Goal: Information Seeking & Learning: Learn about a topic

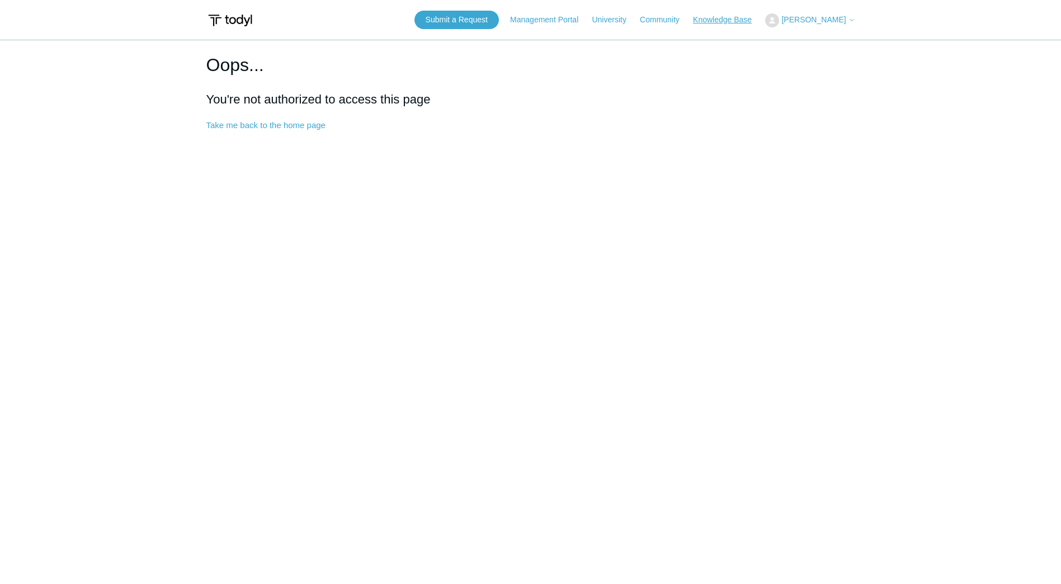
click at [726, 18] on link "Knowledge Base" at bounding box center [728, 20] width 70 height 12
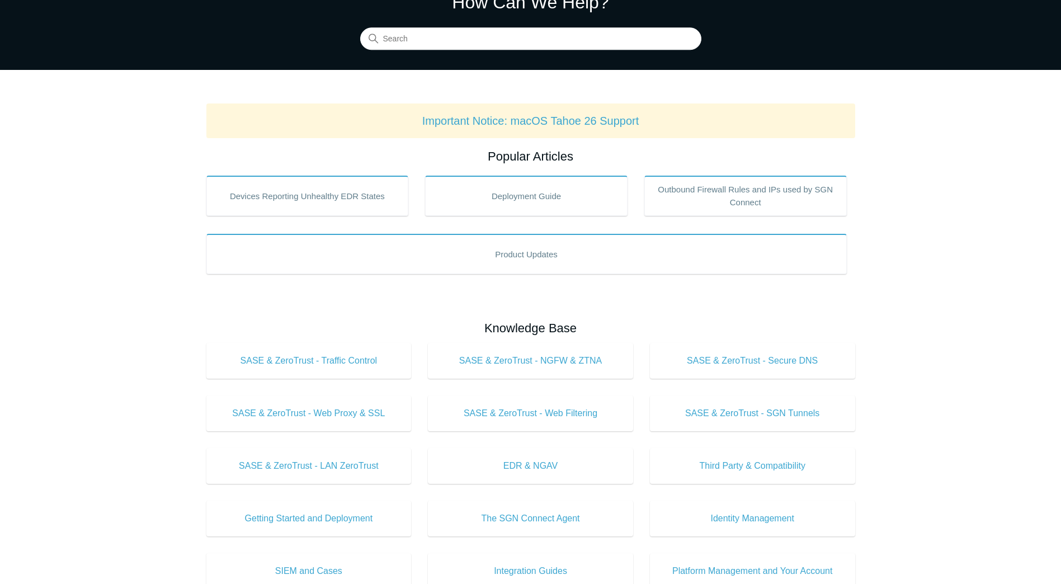
scroll to position [168, 0]
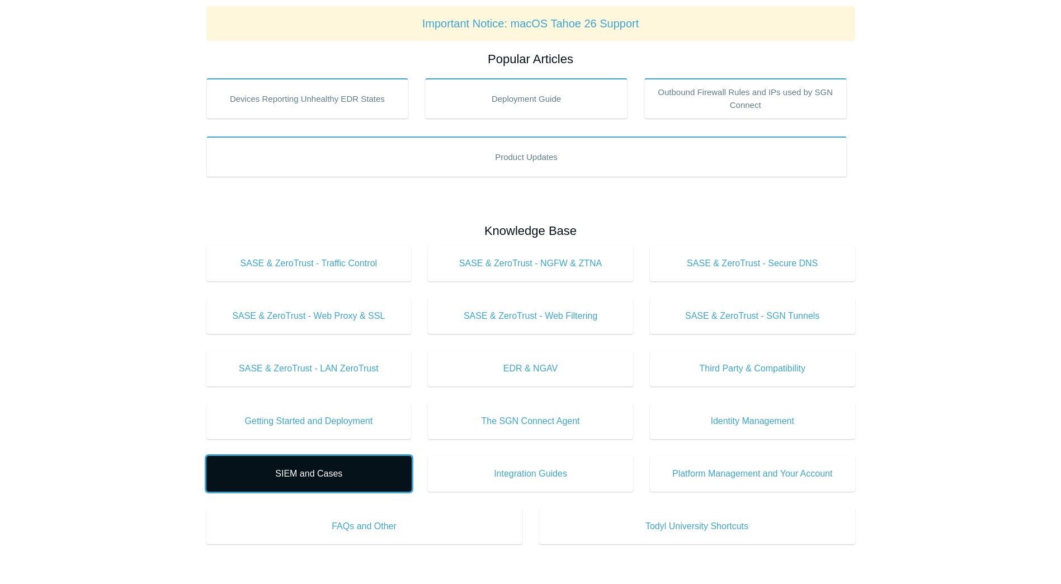
click at [318, 476] on span "SIEM and Cases" at bounding box center [309, 473] width 172 height 13
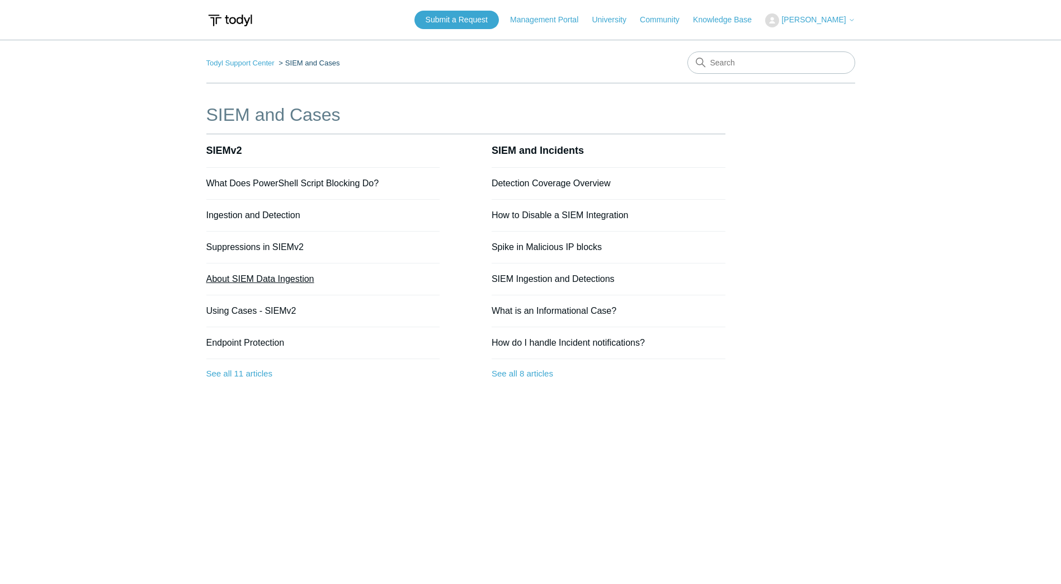
click at [297, 279] on link "About SIEM Data Ingestion" at bounding box center [260, 279] width 108 height 10
